Goal: Information Seeking & Learning: Learn about a topic

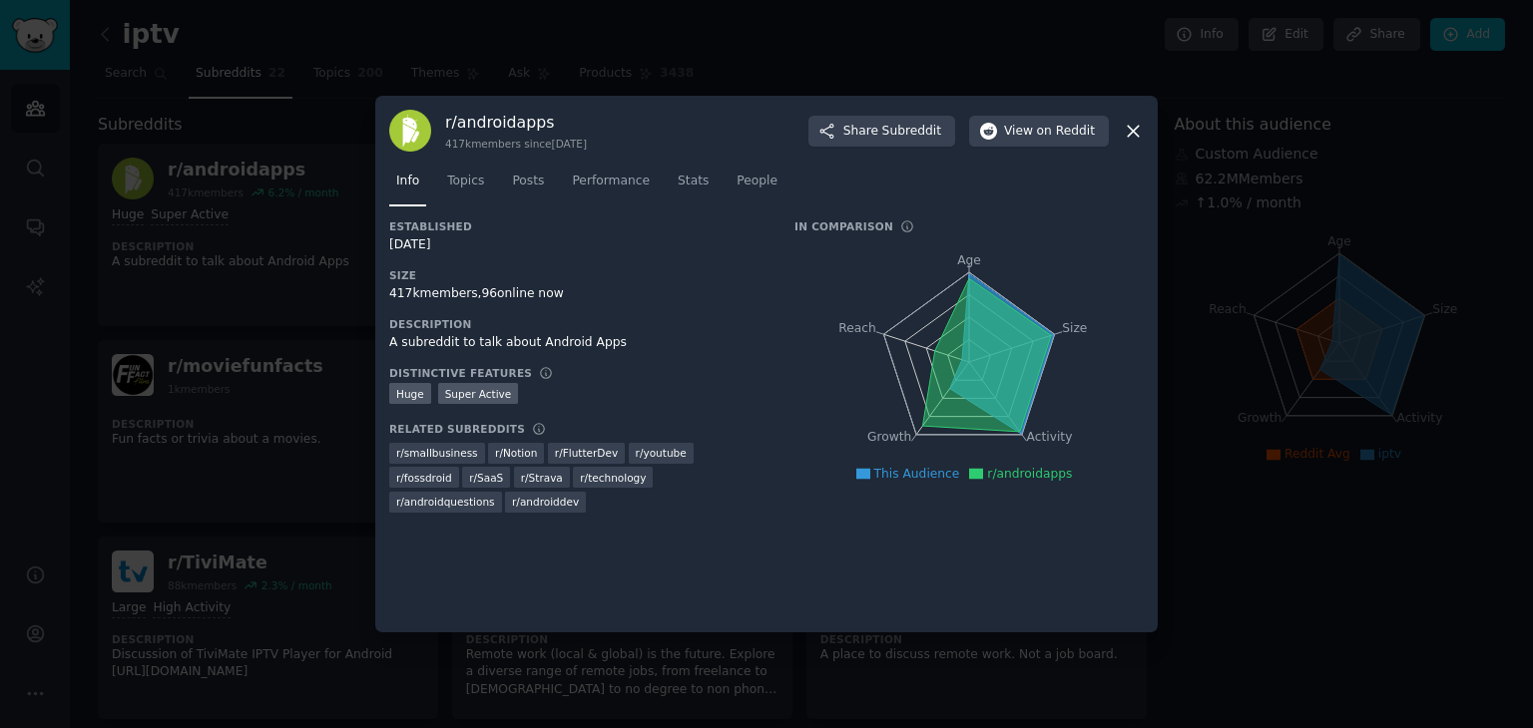
click at [1136, 127] on icon at bounding box center [1133, 131] width 11 height 11
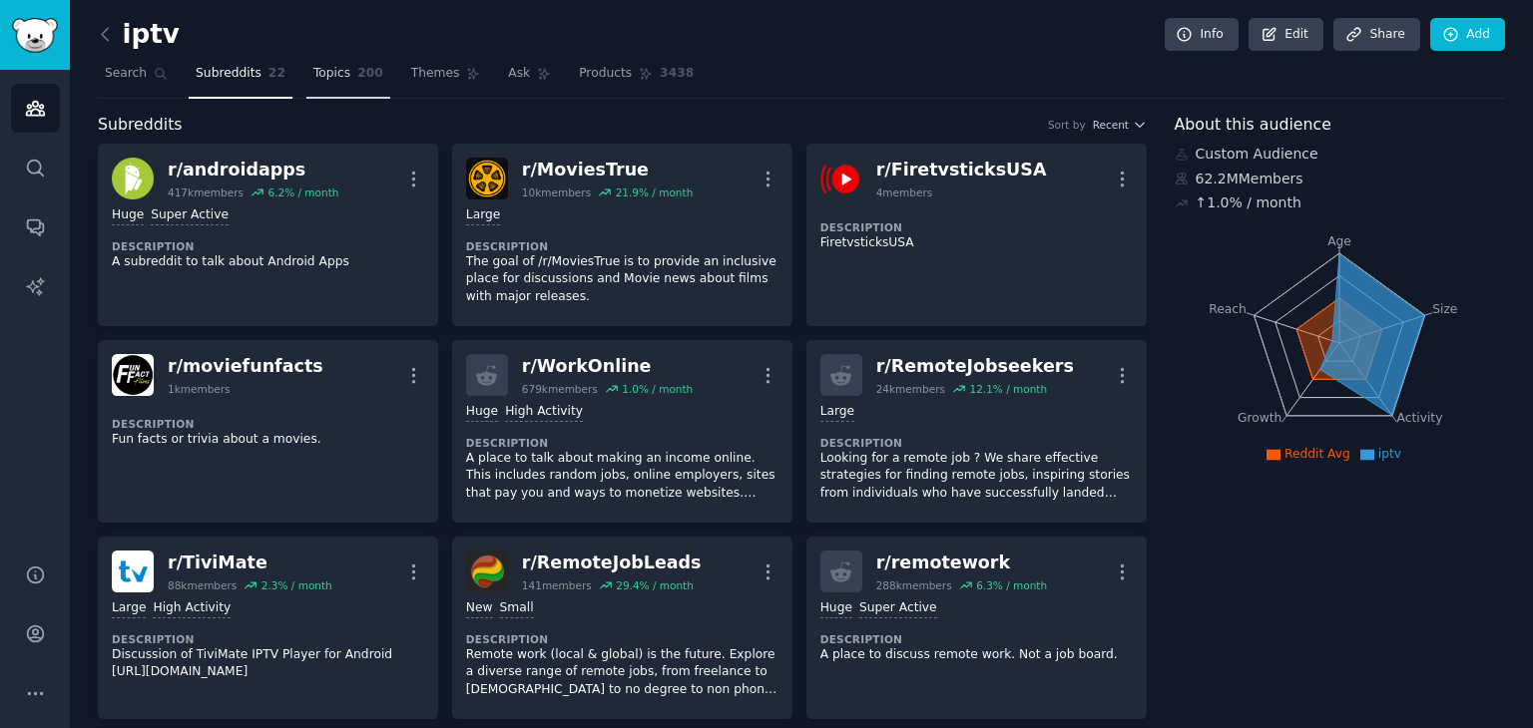
click at [357, 70] on span "200" at bounding box center [370, 74] width 26 height 18
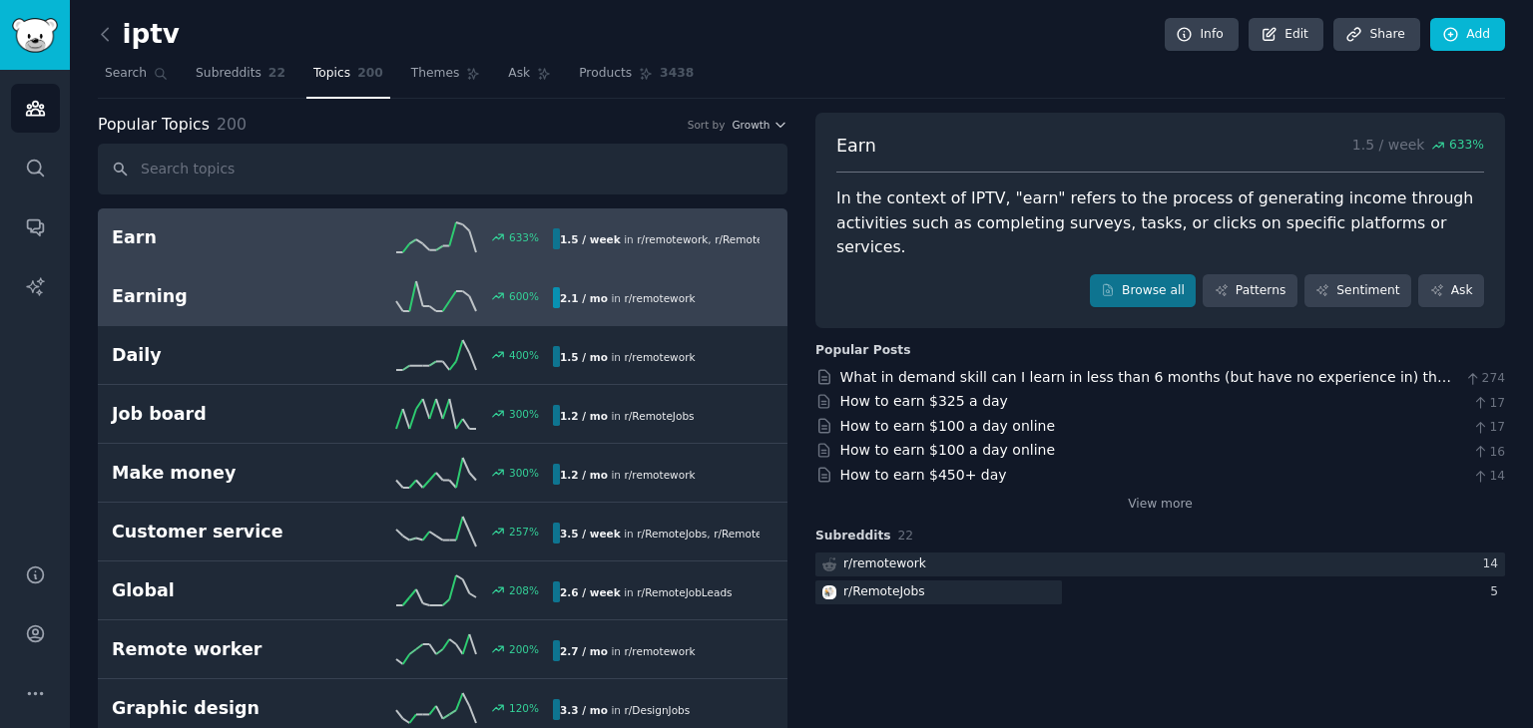
click at [267, 278] on link "Earning 600 % 2.1 / mo in r/ remotework" at bounding box center [443, 296] width 690 height 59
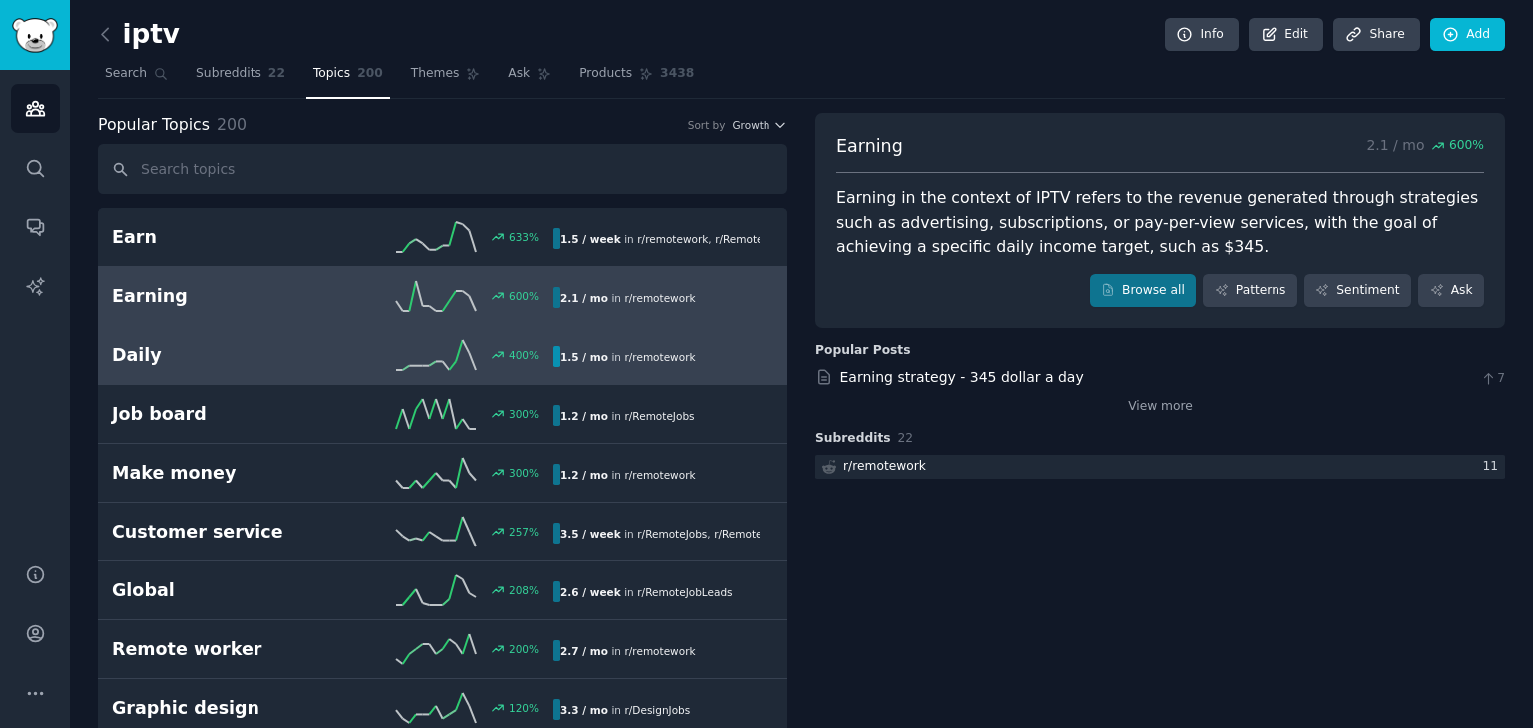
click at [235, 343] on h2 "Daily" at bounding box center [222, 355] width 221 height 25
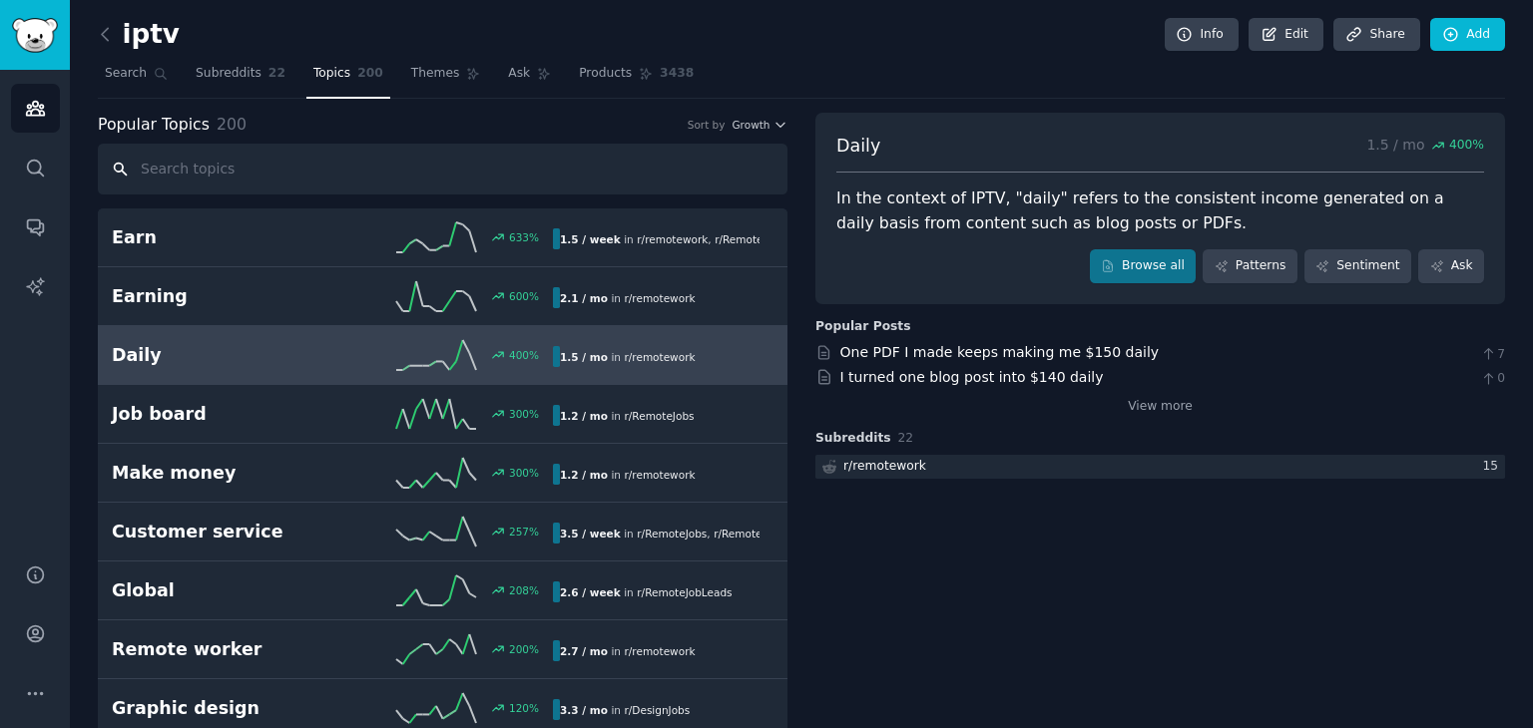
click at [379, 157] on input "text" at bounding box center [443, 169] width 690 height 51
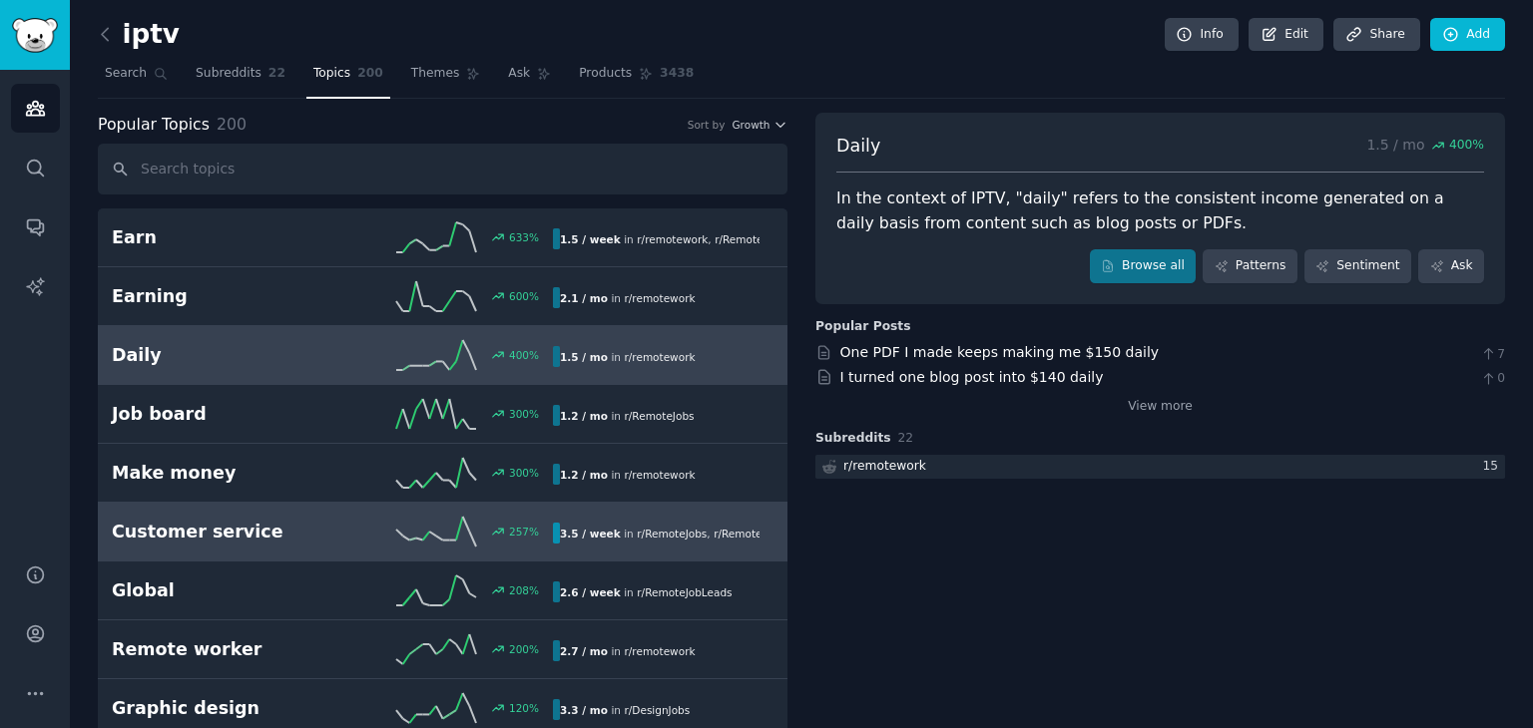
click at [261, 517] on div "Customer service 257 % 3.5 / week in r/ RemoteJobs , r/ RemoteJobLeads" at bounding box center [443, 532] width 662 height 30
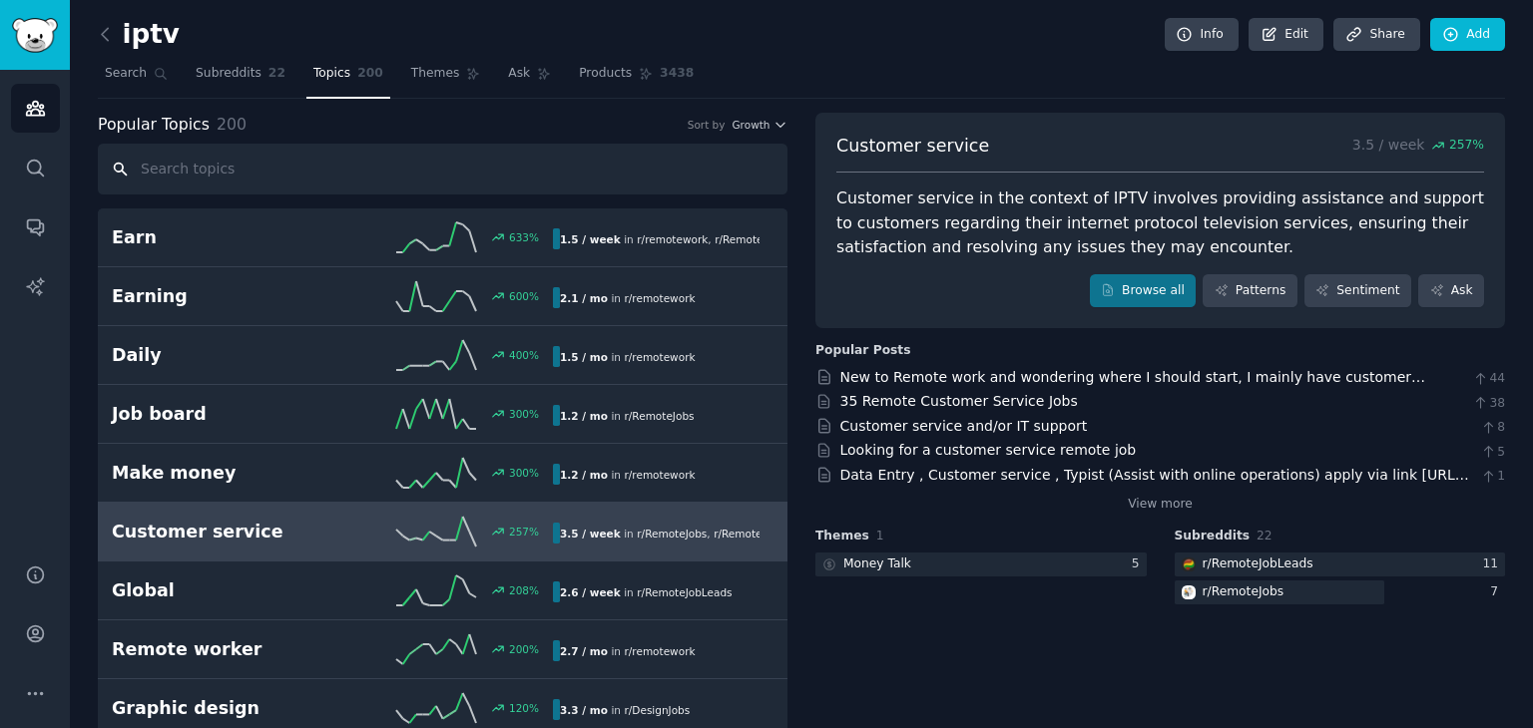
click at [540, 186] on input "text" at bounding box center [443, 169] width 690 height 51
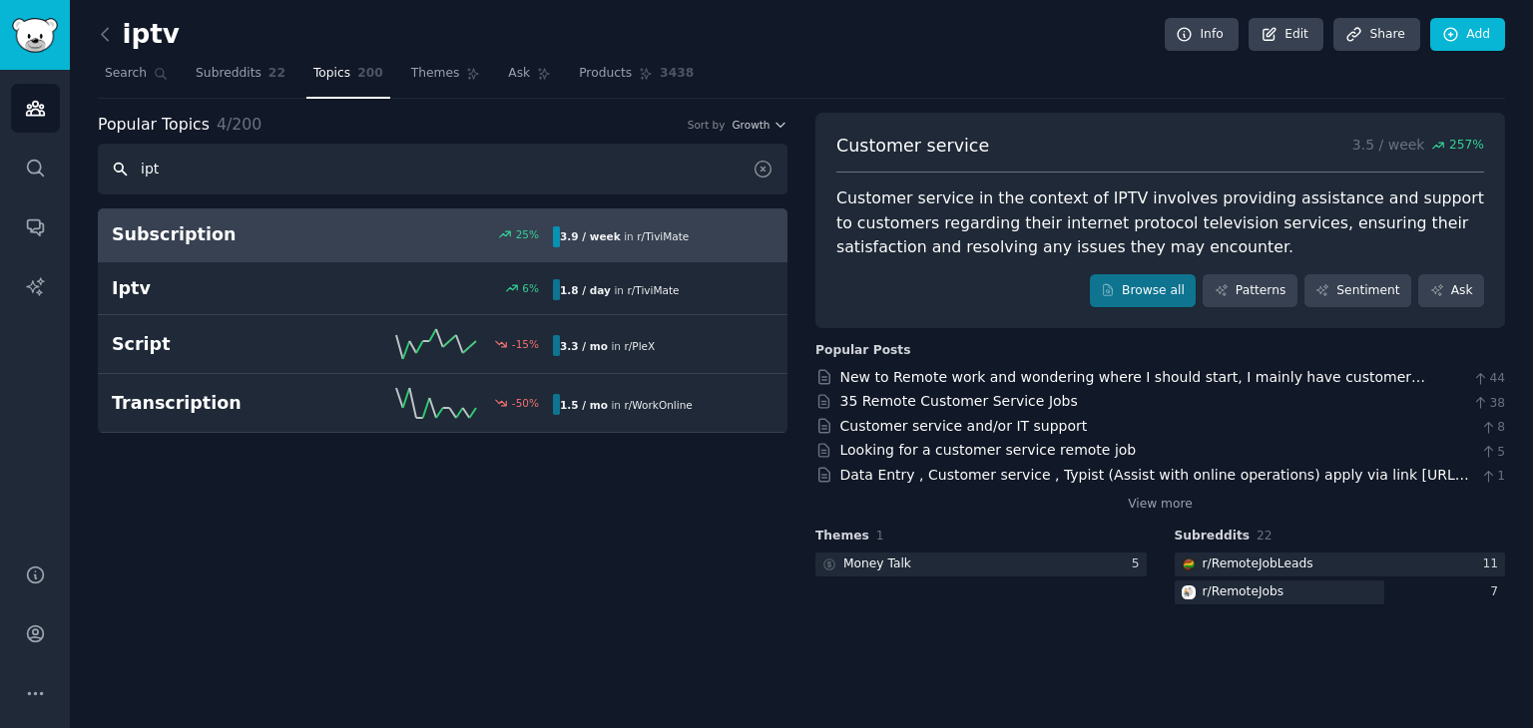
type input "ipt"
click at [337, 248] on link "Subscription 25 % 3.9 / week in r/ TiviMate" at bounding box center [443, 236] width 690 height 54
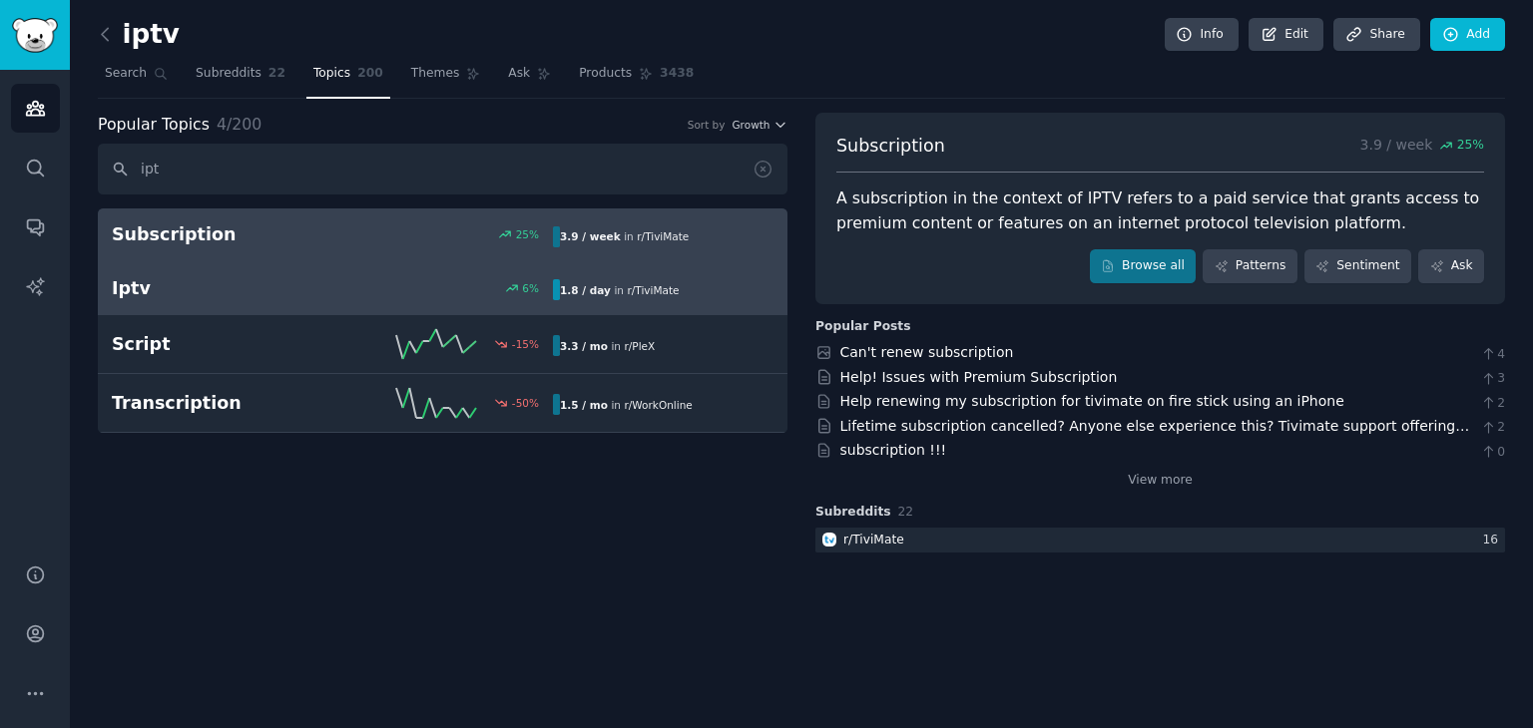
click at [293, 287] on h2 "Iptv" at bounding box center [222, 288] width 221 height 25
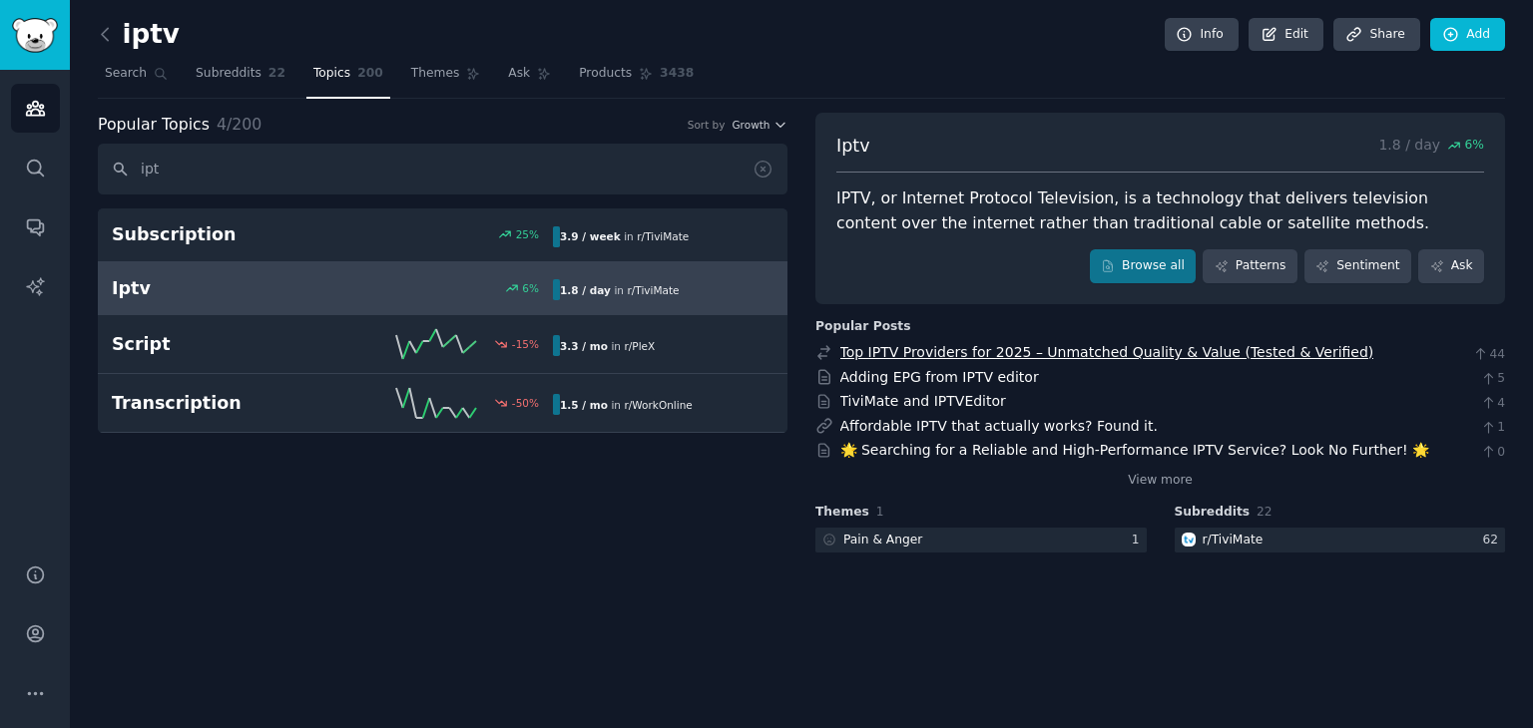
click at [945, 356] on link "Top IPTV Providers for 2025 – Unmatched Quality & Value (Tested & Verified)" at bounding box center [1107, 352] width 534 height 16
